Goal: Task Accomplishment & Management: Manage account settings

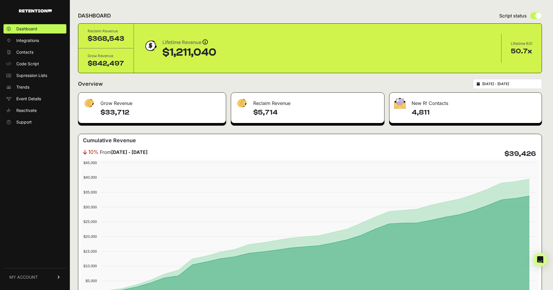
click at [33, 280] on span "MY ACCOUNT" at bounding box center [23, 277] width 29 height 6
click at [24, 257] on span "Billing" at bounding box center [21, 258] width 11 height 6
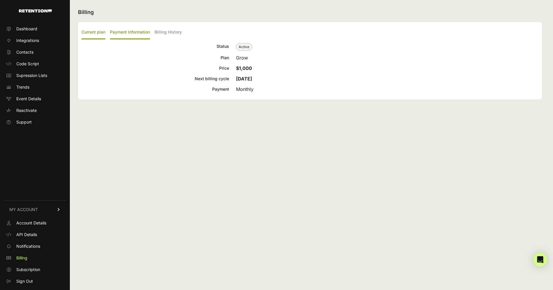
click at [124, 33] on label "Payment Information" at bounding box center [130, 33] width 40 height 14
click at [0, 0] on input "Payment Information" at bounding box center [0, 0] width 0 height 0
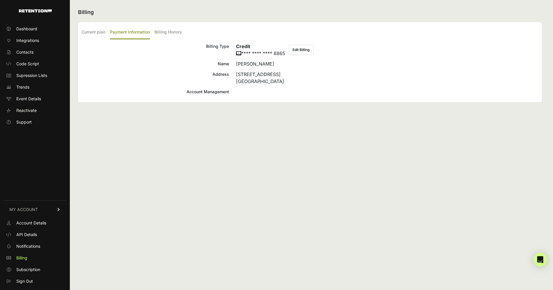
click at [300, 50] on button "Edit Billing" at bounding box center [301, 50] width 25 height 10
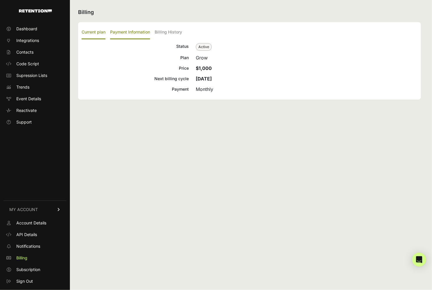
click at [144, 32] on label "Payment Information" at bounding box center [130, 33] width 40 height 14
click at [0, 0] on input "Payment Information" at bounding box center [0, 0] width 0 height 0
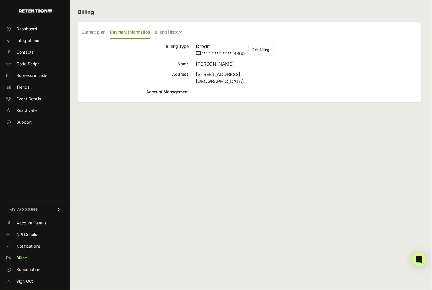
click at [260, 48] on button "Edit Billing" at bounding box center [260, 50] width 25 height 10
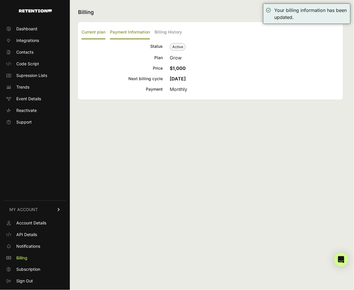
click at [135, 32] on label "Payment Information" at bounding box center [130, 33] width 40 height 14
click at [0, 0] on input "Payment Information" at bounding box center [0, 0] width 0 height 0
